Goal: Task Accomplishment & Management: Use online tool/utility

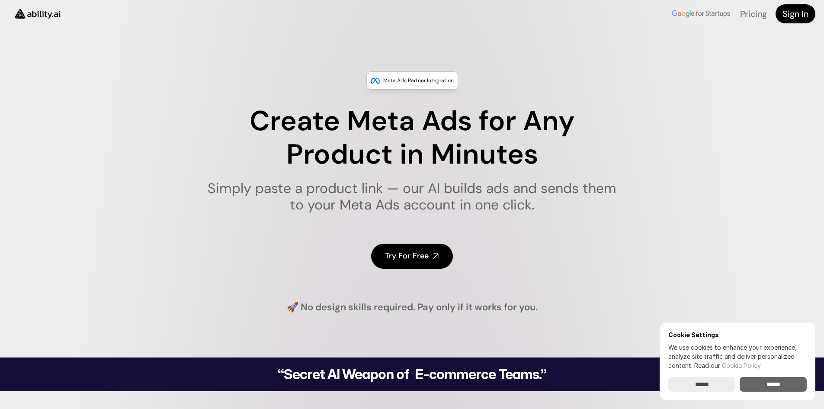
click at [750, 390] on input "******" at bounding box center [772, 384] width 67 height 15
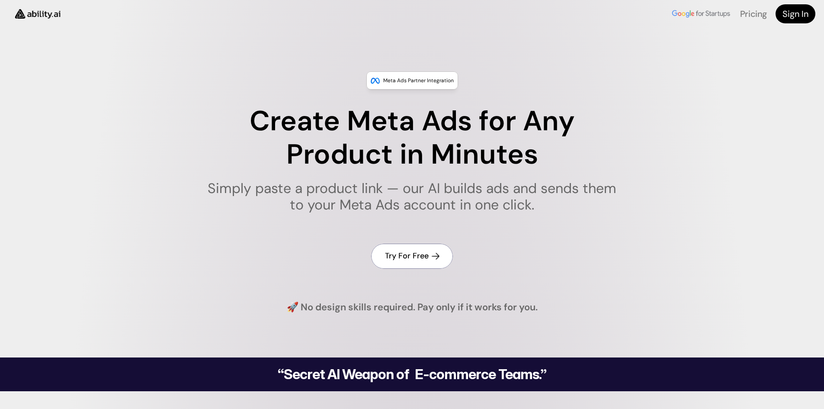
click at [405, 257] on h4 "Try For Free" at bounding box center [407, 255] width 44 height 11
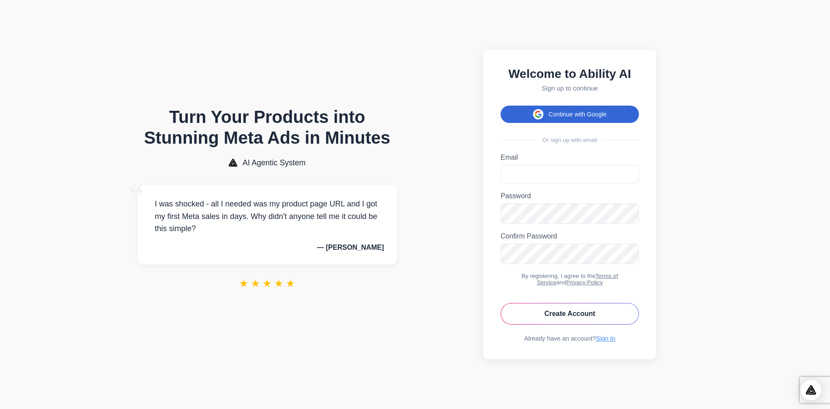
click at [588, 105] on button "Continue with Google" at bounding box center [570, 113] width 138 height 17
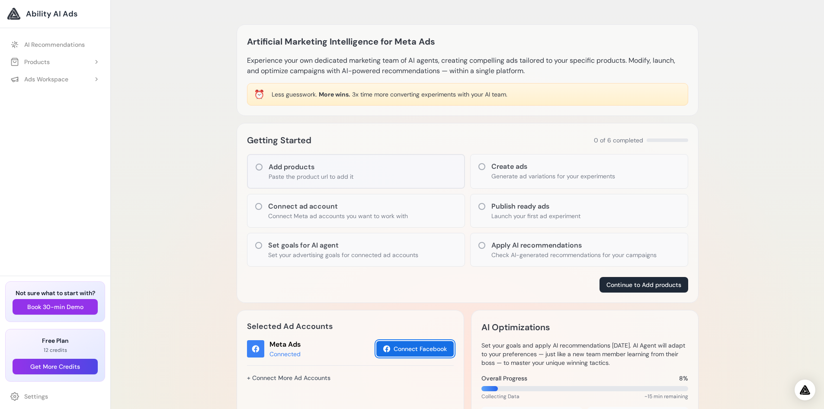
click at [423, 345] on button "Connect Facebook" at bounding box center [414, 349] width 77 height 16
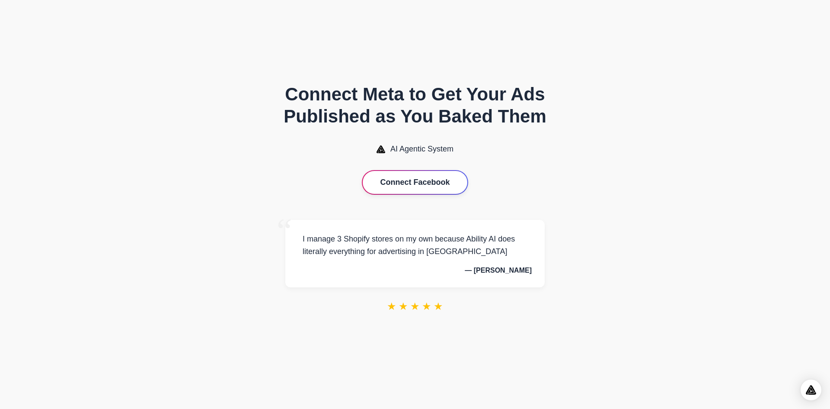
click at [437, 180] on button "Connect Facebook" at bounding box center [415, 182] width 104 height 23
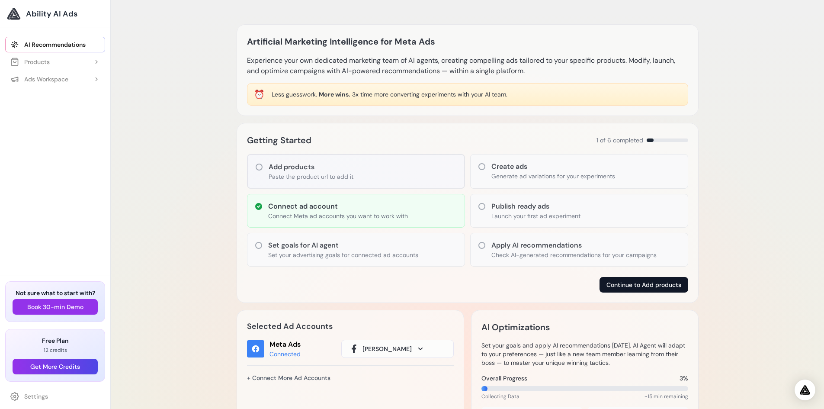
click at [625, 281] on button "Continue to Add products" at bounding box center [643, 285] width 89 height 16
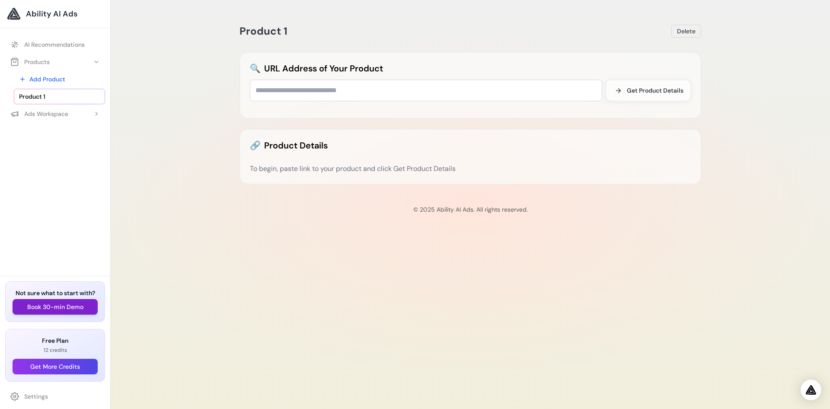
click at [61, 308] on button "Book 30-min Demo" at bounding box center [55, 307] width 85 height 16
